Goal: Information Seeking & Learning: Learn about a topic

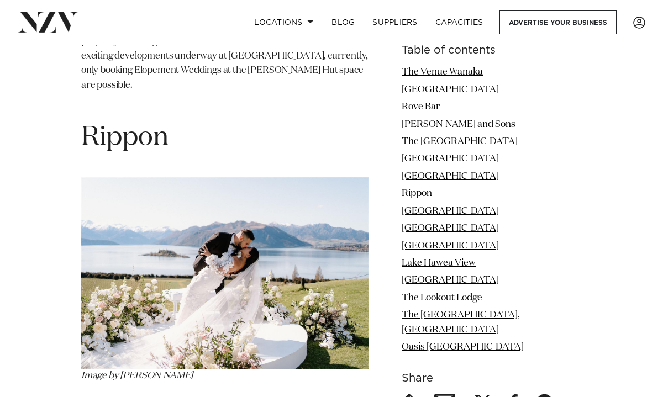
scroll to position [3377, 0]
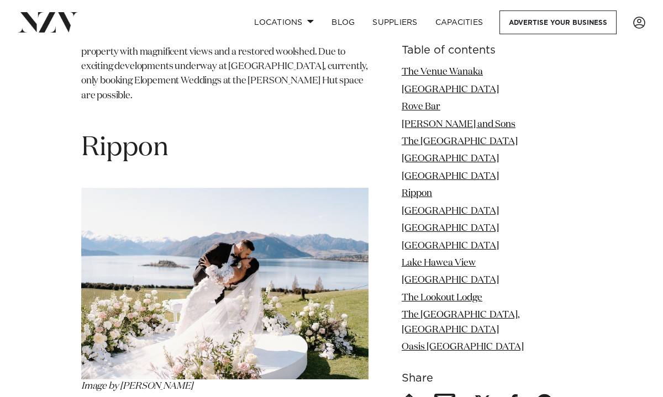
click at [237, 192] on img at bounding box center [224, 283] width 287 height 191
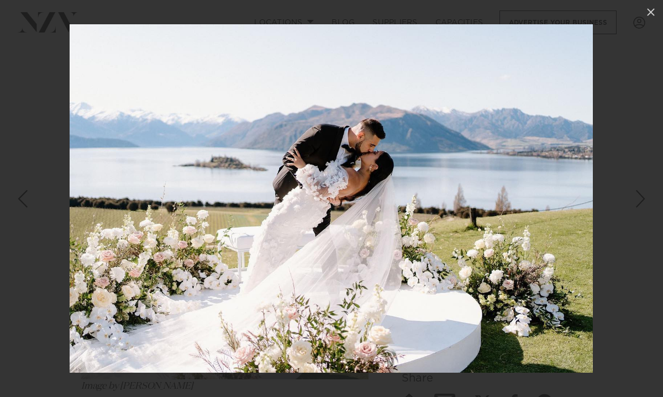
click at [475, 224] on img at bounding box center [332, 198] width 524 height 349
click at [615, 18] on div at bounding box center [331, 198] width 663 height 397
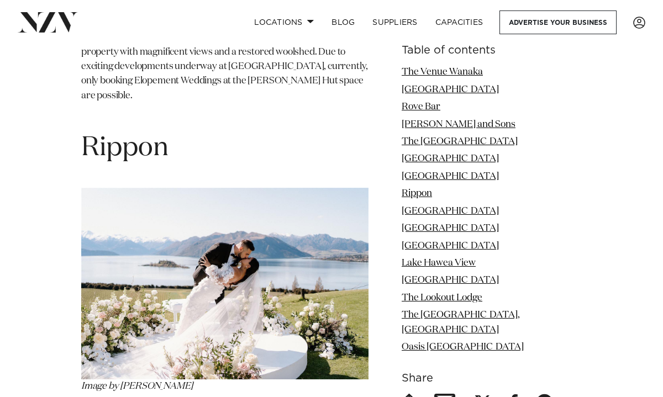
click at [165, 135] on span "Rippon" at bounding box center [124, 148] width 87 height 27
drag, startPoint x: 156, startPoint y: 85, endPoint x: 78, endPoint y: 82, distance: 78.0
click at [77, 83] on div "15 of the Best Wanaka Wedding Venues by [PERSON_NAME] | [DATE] From its snowy m…" at bounding box center [332, 373] width 646 height 6717
copy span "Rippon"
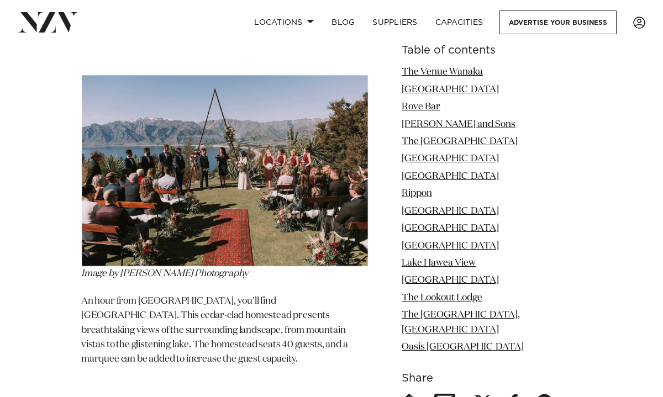
scroll to position [5078, 0]
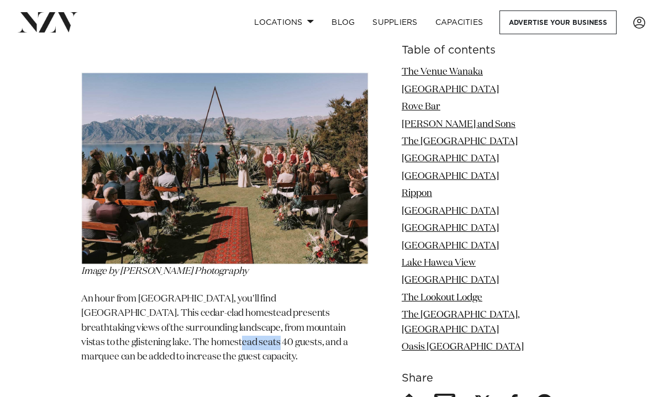
drag, startPoint x: 323, startPoint y: 314, endPoint x: 359, endPoint y: 314, distance: 35.9
click at [359, 314] on p "An hour from [GEOGRAPHIC_DATA], you'll find [GEOGRAPHIC_DATA]. This cedar-clad …" at bounding box center [224, 328] width 287 height 73
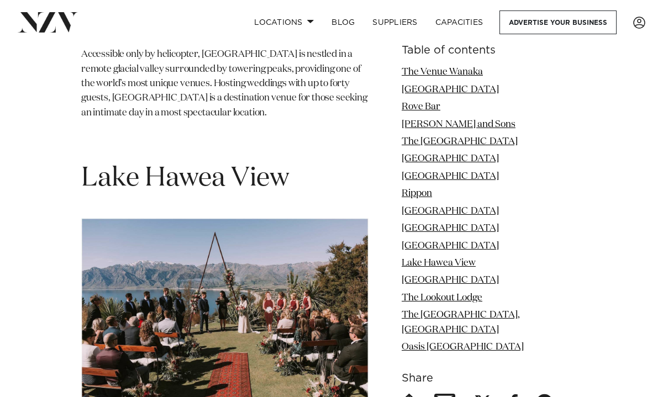
scroll to position [4859, 0]
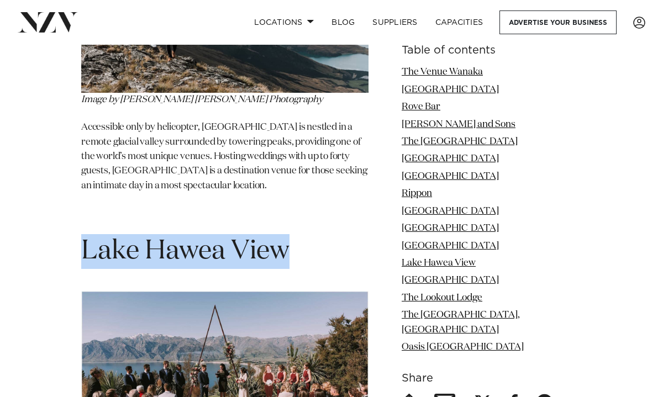
drag, startPoint x: 288, startPoint y: 220, endPoint x: 80, endPoint y: 211, distance: 208.1
copy span "Lake Hawea View"
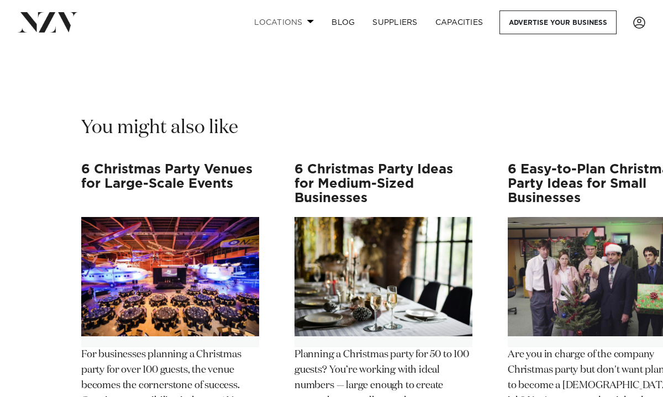
scroll to position [7095, 0]
